Goal: Information Seeking & Learning: Find specific fact

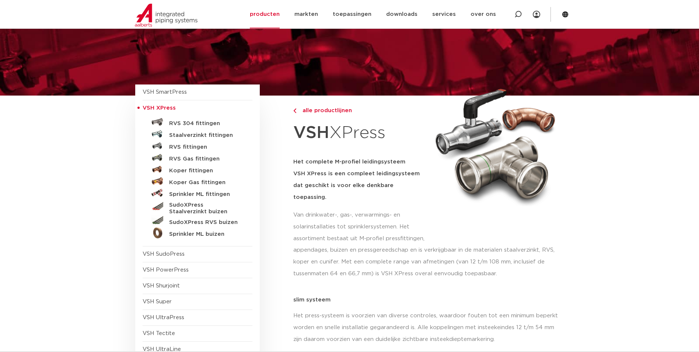
scroll to position [74, 0]
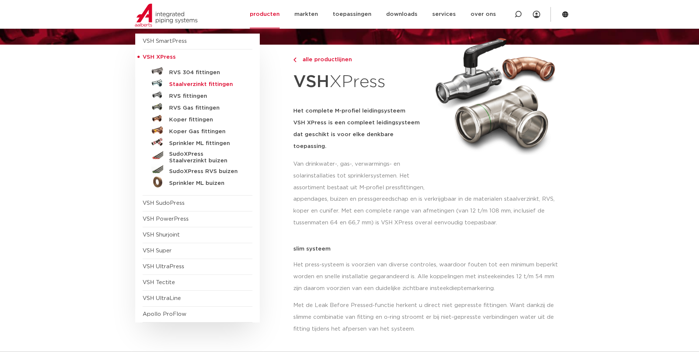
click at [196, 86] on h5 "Staalverzinkt fittingen" at bounding box center [205, 84] width 73 height 7
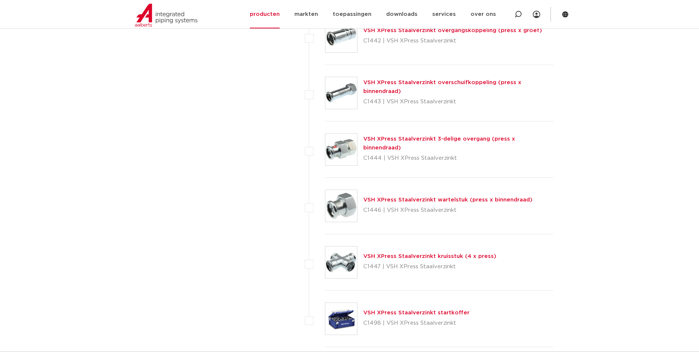
scroll to position [1880, 0]
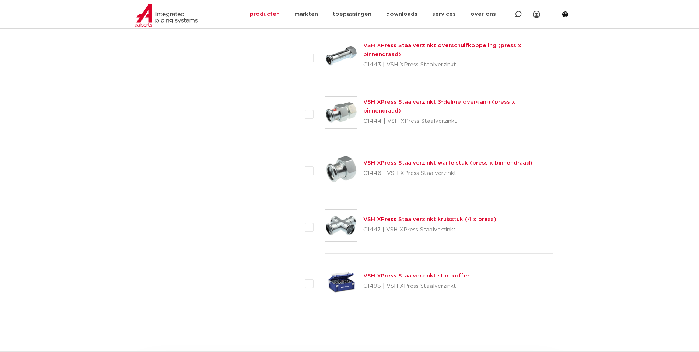
click at [407, 164] on link "VSH XPress Staalverzinkt wartelstuk (press x binnendraad)" at bounding box center [447, 163] width 169 height 6
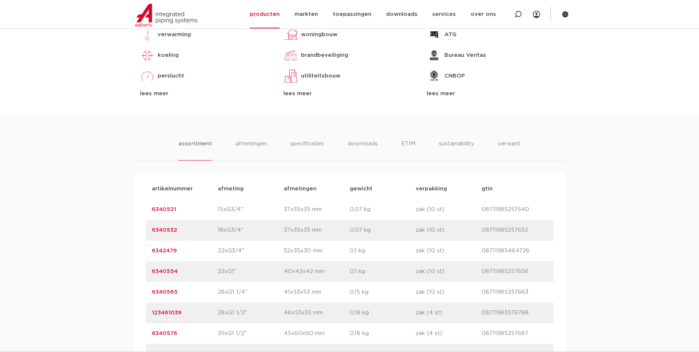
scroll to position [369, 0]
drag, startPoint x: 200, startPoint y: 229, endPoint x: 147, endPoint y: 233, distance: 53.2
click at [147, 233] on div "artikelnummer 6340532 afmeting 18xG3/4" afmetingen 37x35x35 mm gewicht 0,07 kg …" at bounding box center [350, 229] width 408 height 21
copy link "6340532"
